Goal: Navigation & Orientation: Find specific page/section

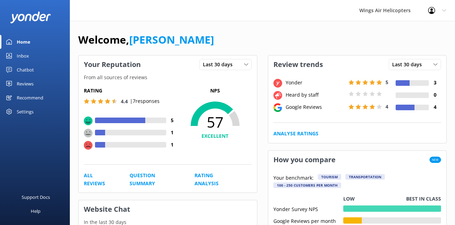
click at [29, 80] on div "Reviews" at bounding box center [25, 84] width 17 height 14
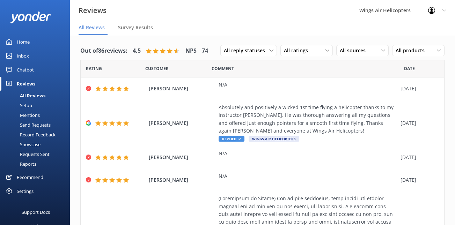
click at [38, 154] on div "Requests Sent" at bounding box center [26, 154] width 45 height 10
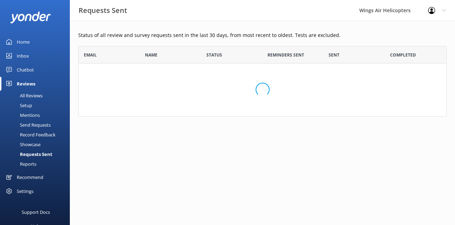
scroll to position [193, 368]
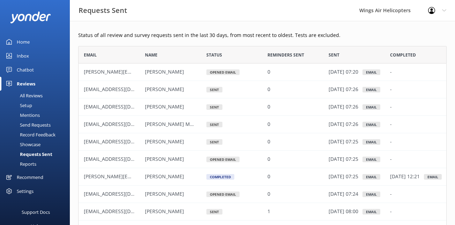
click at [32, 96] on div "All Reviews" at bounding box center [23, 96] width 38 height 10
